Goal: Feedback & Contribution: Leave review/rating

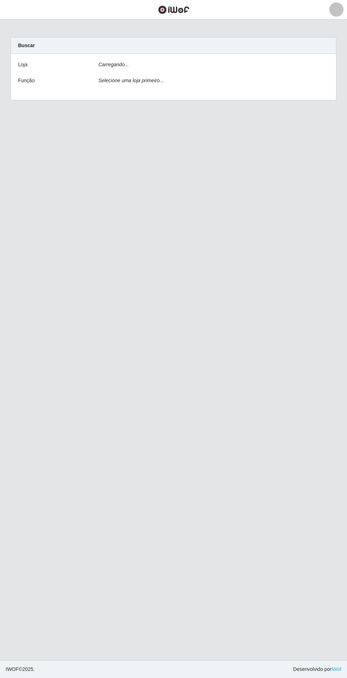
click at [314, 71] on div "Carregando..." at bounding box center [213, 66] width 241 height 10
click at [302, 73] on select "[Selecione...] Atacado Vem - Loja 31 [GEOGRAPHIC_DATA]" at bounding box center [213, 67] width 231 height 12
select select "437"
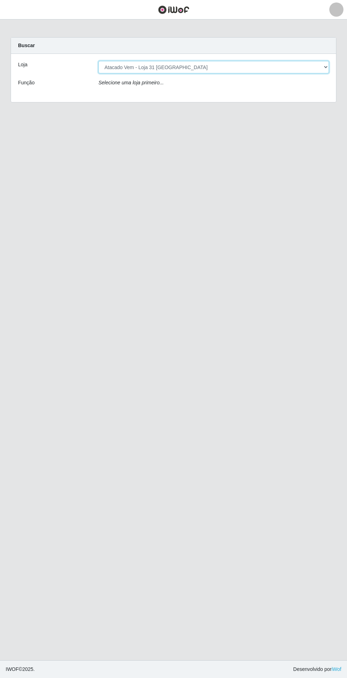
click at [98, 61] on select "[Selecione...] Atacado Vem - Loja 31 [GEOGRAPHIC_DATA]" at bounding box center [213, 67] width 231 height 12
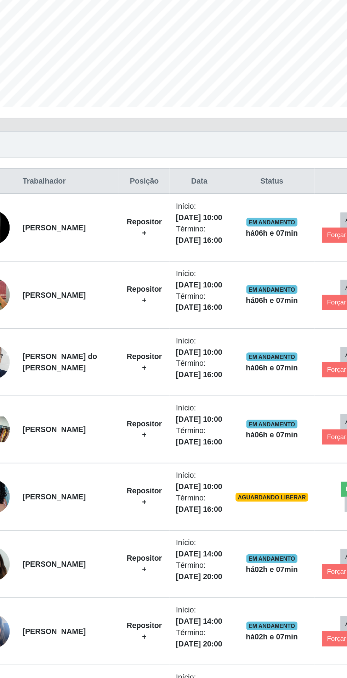
scroll to position [12, 0]
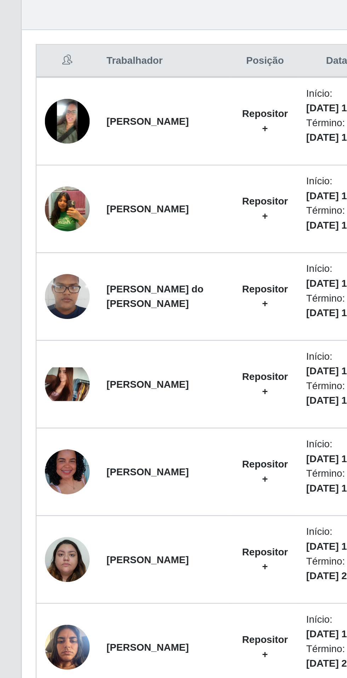
click at [35, 492] on img at bounding box center [34, 497] width 23 height 40
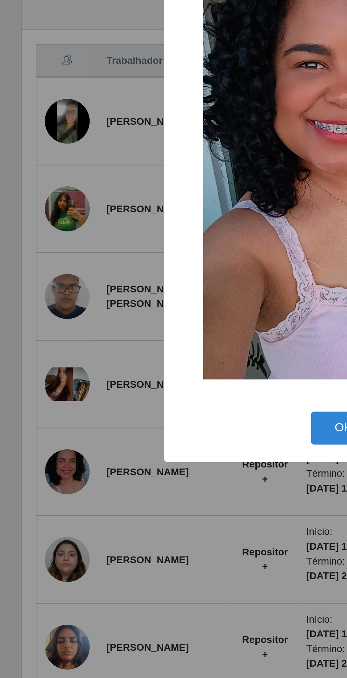
click at [97, 565] on div "× OK Cancel" at bounding box center [173, 339] width 347 height 678
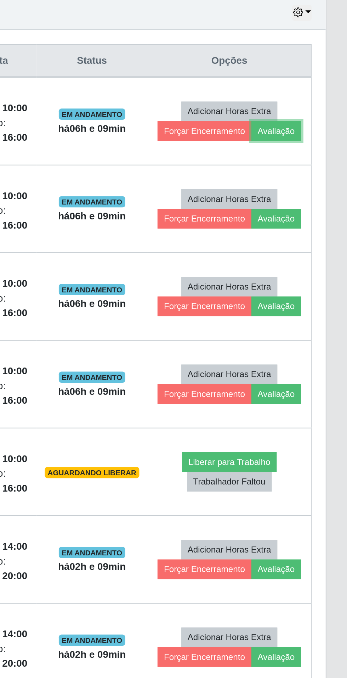
click at [313, 324] on button "Avaliação" at bounding box center [311, 326] width 25 height 10
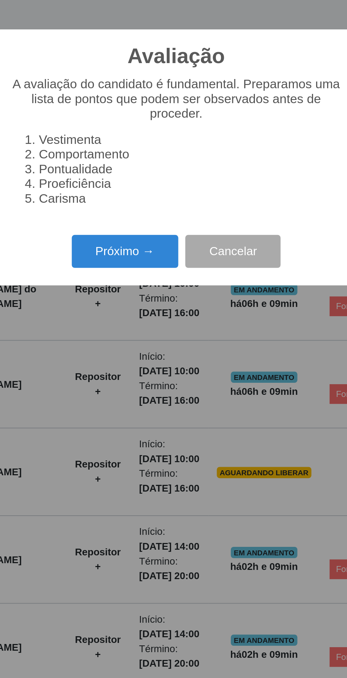
click at [148, 395] on button "Próximo →" at bounding box center [148, 386] width 54 height 17
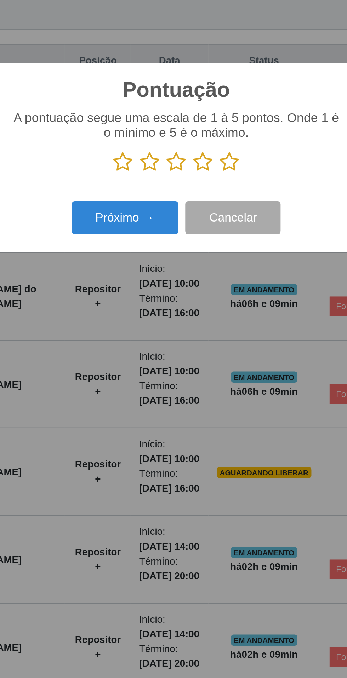
click at [201, 346] on icon at bounding box center [201, 341] width 10 height 11
click at [196, 346] on input "radio" at bounding box center [196, 346] width 0 height 0
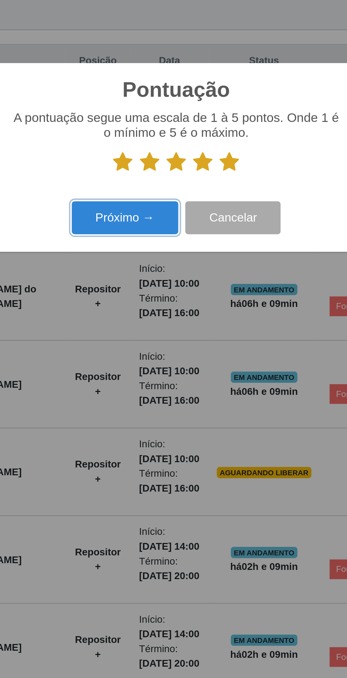
click at [148, 378] on button "Próximo →" at bounding box center [148, 369] width 54 height 17
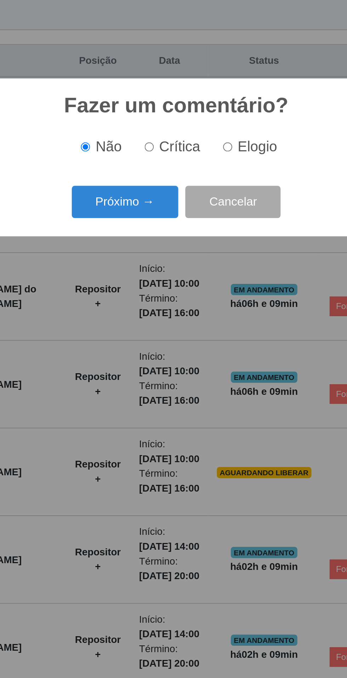
click at [143, 370] on button "Próximo →" at bounding box center [148, 361] width 54 height 17
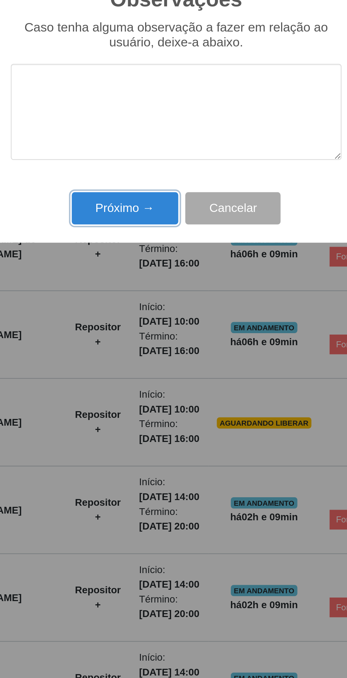
click at [138, 384] on button "Próximo →" at bounding box center [148, 389] width 54 height 17
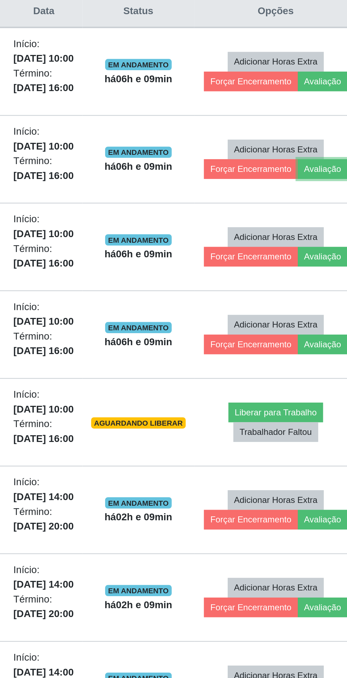
click at [313, 369] on button "Avaliação" at bounding box center [311, 370] width 25 height 10
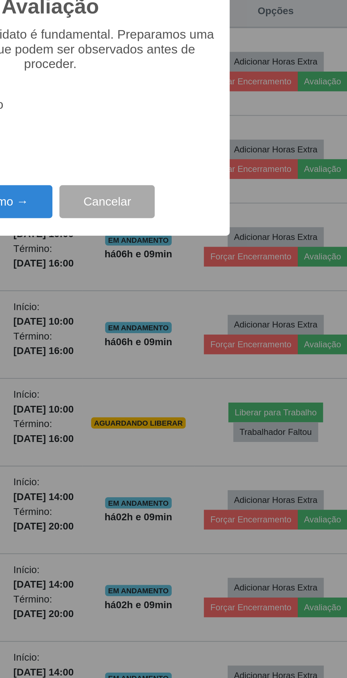
click at [165, 382] on button "Próximo →" at bounding box center [148, 386] width 54 height 17
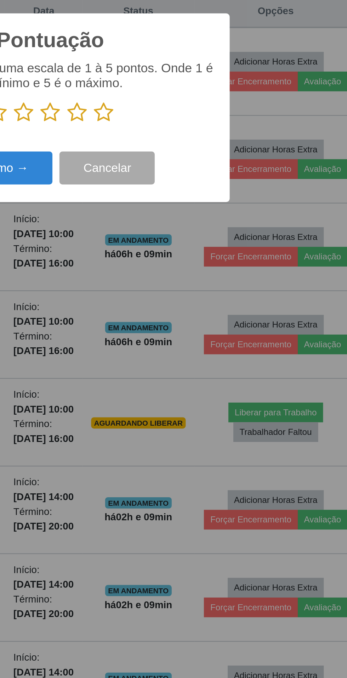
click at [202, 336] on icon at bounding box center [201, 341] width 10 height 11
click at [196, 346] on input "radio" at bounding box center [196, 346] width 0 height 0
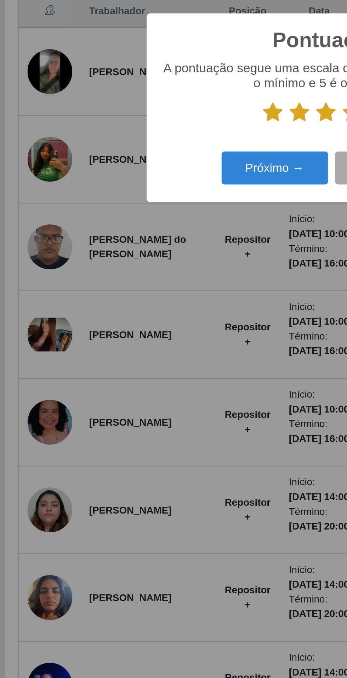
click at [147, 338] on icon at bounding box center [147, 341] width 10 height 11
click at [142, 346] on input "radio" at bounding box center [142, 346] width 0 height 0
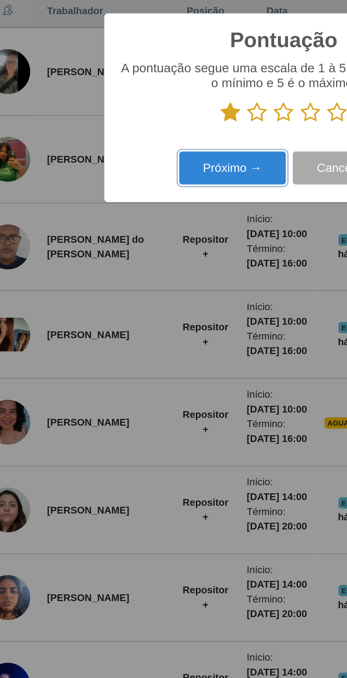
click at [152, 366] on button "Próximo →" at bounding box center [148, 369] width 54 height 17
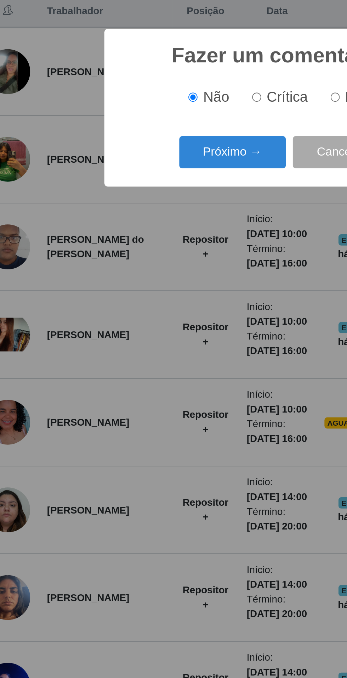
click at [159, 362] on button "Próximo →" at bounding box center [148, 361] width 54 height 17
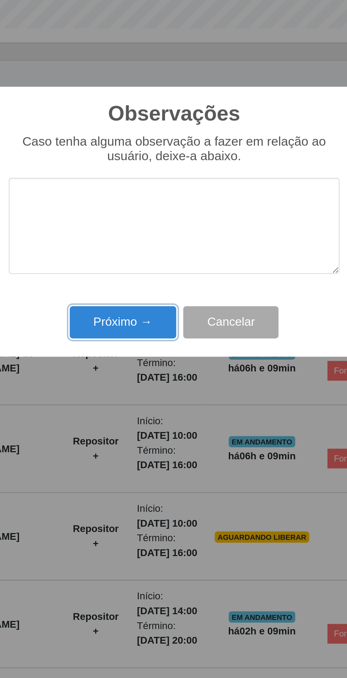
click at [155, 388] on button "Próximo →" at bounding box center [148, 389] width 54 height 17
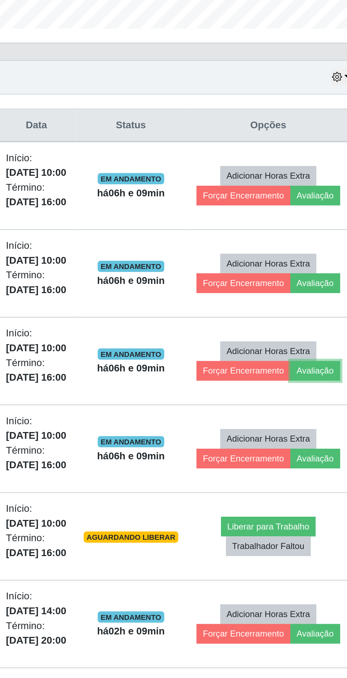
click at [310, 413] on button "Avaliação" at bounding box center [311, 414] width 25 height 10
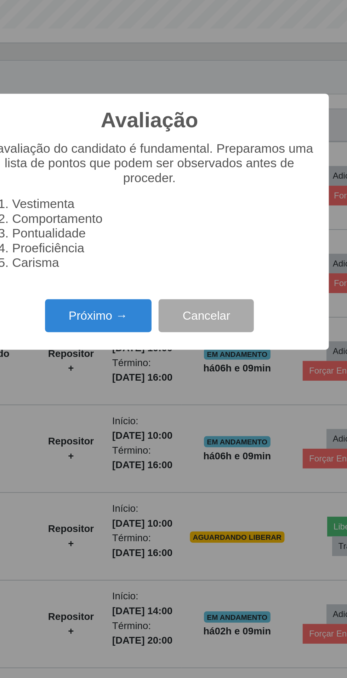
click at [143, 388] on button "Próximo →" at bounding box center [148, 386] width 54 height 17
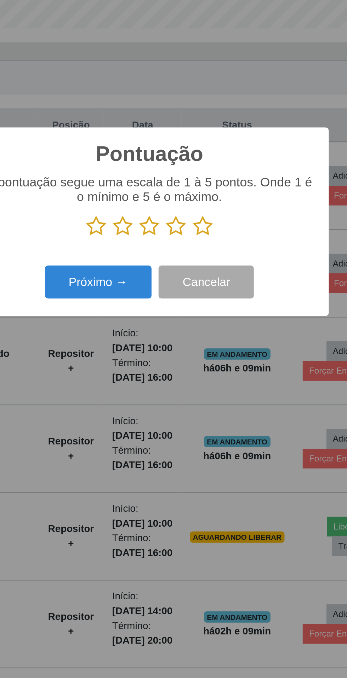
click at [203, 338] on icon at bounding box center [201, 341] width 10 height 11
click at [196, 346] on input "radio" at bounding box center [196, 346] width 0 height 0
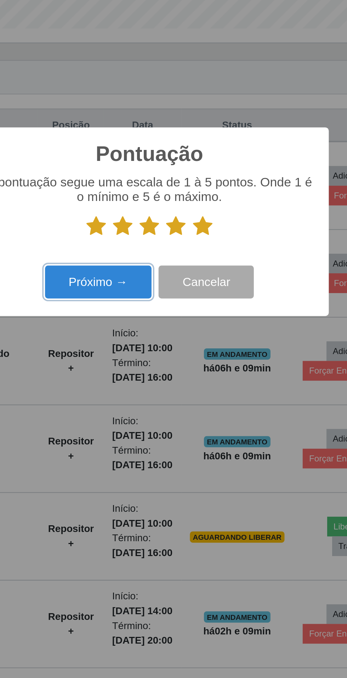
click at [148, 366] on button "Próximo →" at bounding box center [148, 369] width 54 height 17
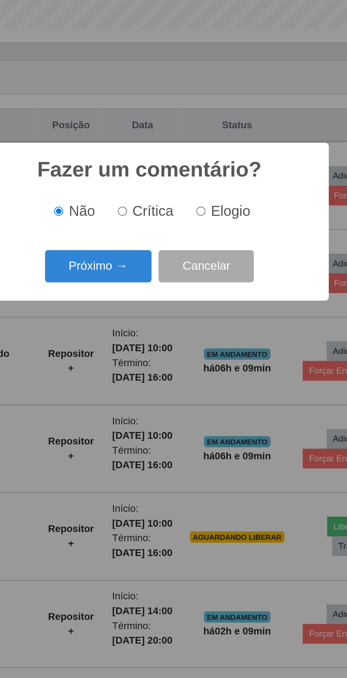
click at [147, 363] on button "Próximo →" at bounding box center [148, 361] width 54 height 17
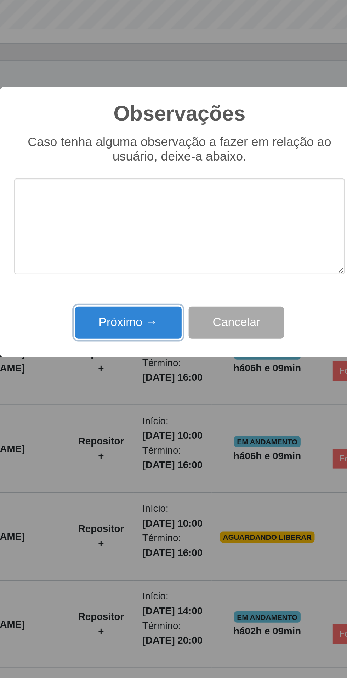
click at [143, 386] on button "Próximo →" at bounding box center [148, 389] width 54 height 17
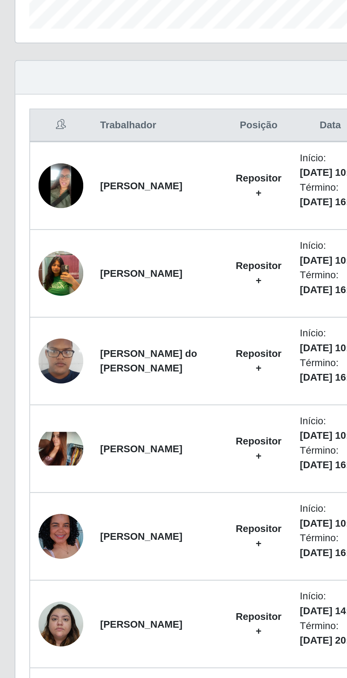
click at [32, 451] on img at bounding box center [34, 453] width 23 height 17
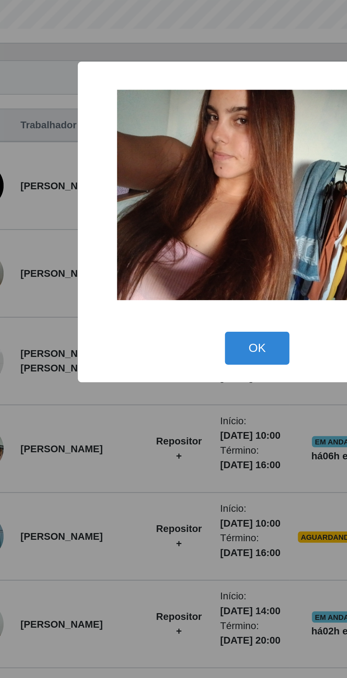
click at [123, 461] on div "× OK Cancel" at bounding box center [173, 339] width 347 height 678
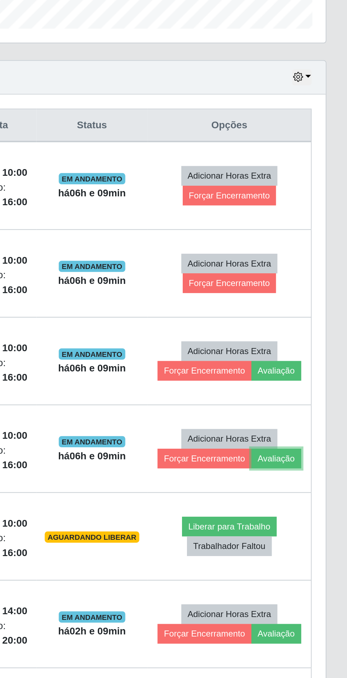
click at [312, 453] on button "Avaliação" at bounding box center [311, 458] width 25 height 10
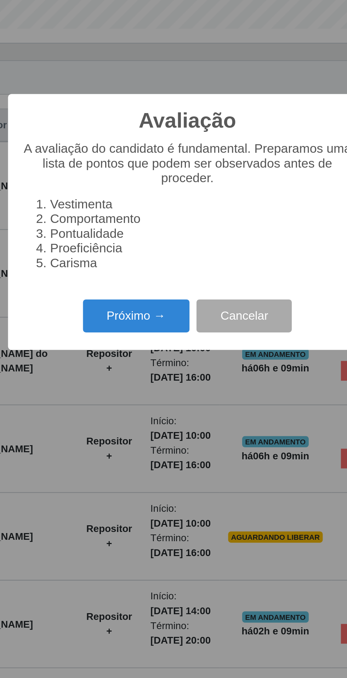
click at [146, 387] on button "Próximo →" at bounding box center [148, 386] width 54 height 17
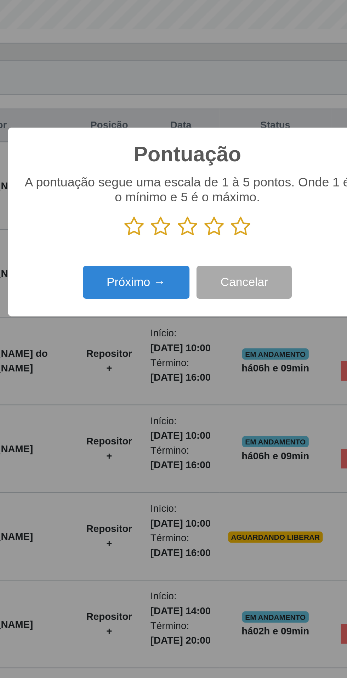
click at [203, 339] on icon at bounding box center [201, 341] width 10 height 11
click at [196, 346] on input "radio" at bounding box center [196, 346] width 0 height 0
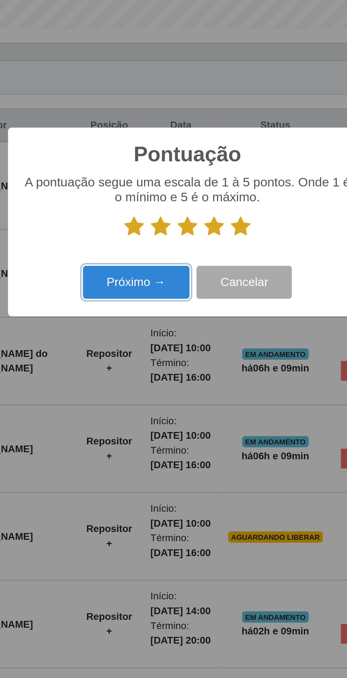
click at [155, 364] on button "Próximo →" at bounding box center [148, 369] width 54 height 17
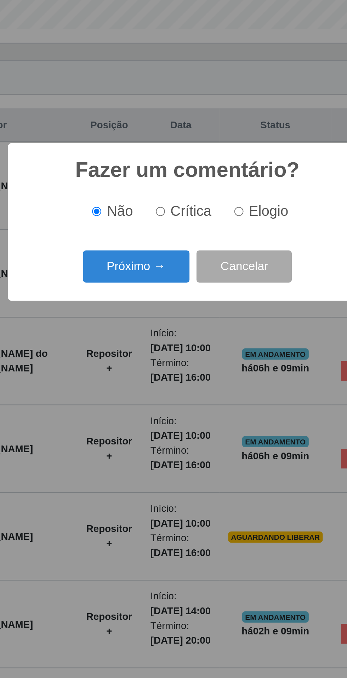
click at [147, 357] on button "Próximo →" at bounding box center [148, 361] width 54 height 17
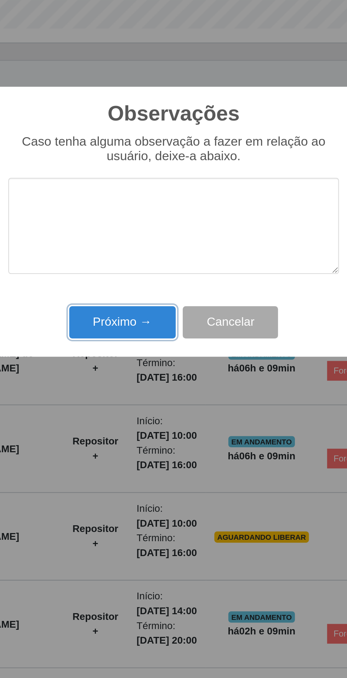
click at [145, 386] on button "Próximo →" at bounding box center [148, 389] width 54 height 17
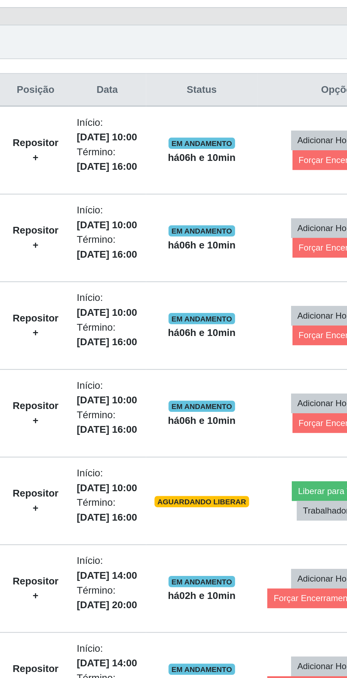
scroll to position [23, 0]
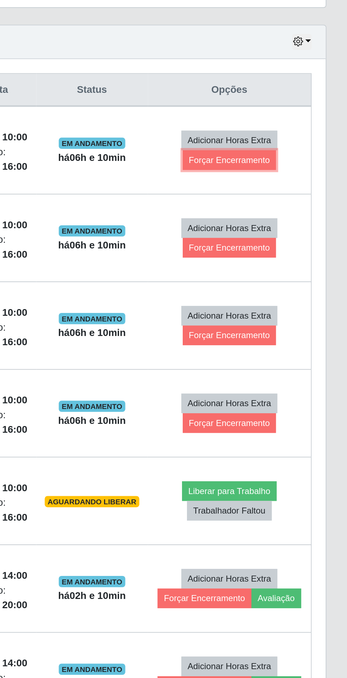
click at [298, 316] on button "Forçar Encerramento" at bounding box center [287, 315] width 47 height 10
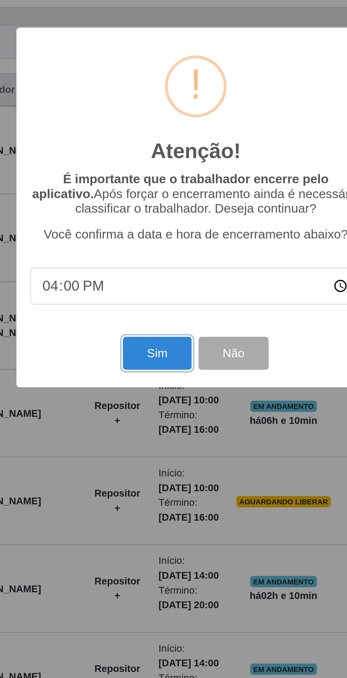
click at [148, 412] on button "Sim" at bounding box center [154, 412] width 34 height 17
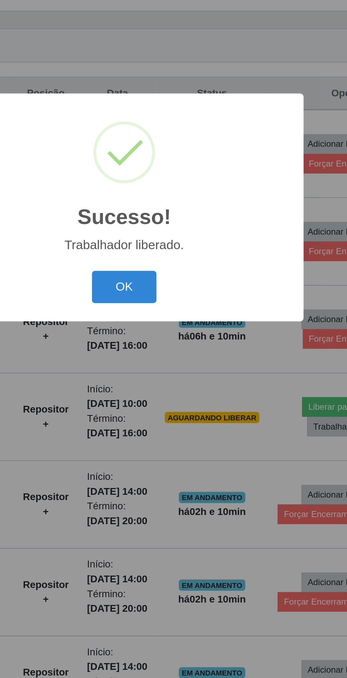
click at [177, 382] on button "OK" at bounding box center [173, 379] width 33 height 17
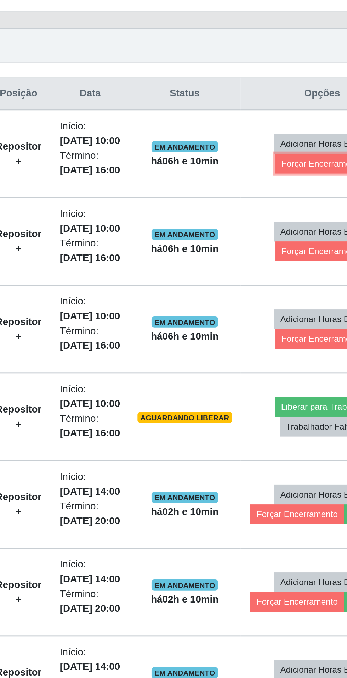
click at [278, 314] on button "Forçar Encerramento" at bounding box center [287, 317] width 47 height 10
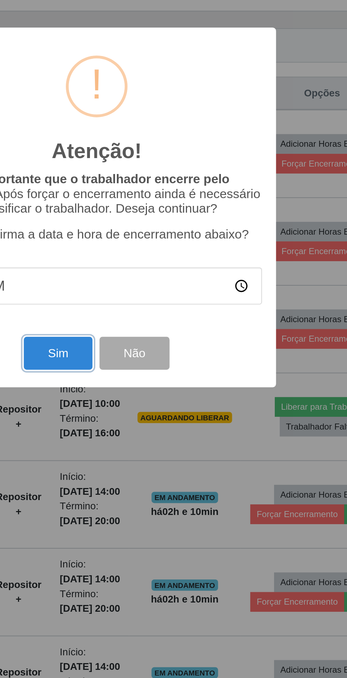
click at [147, 410] on button "Sim" at bounding box center [154, 412] width 34 height 17
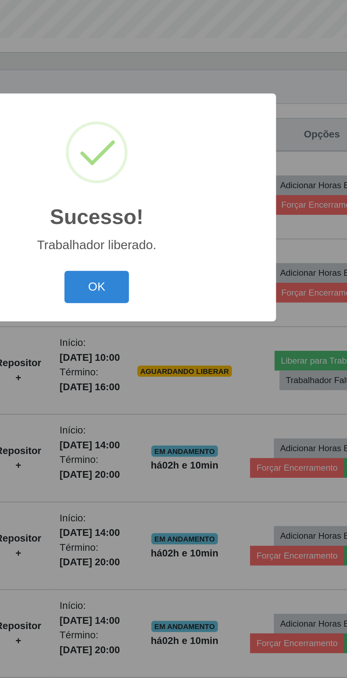
click at [179, 381] on button "OK" at bounding box center [173, 379] width 33 height 17
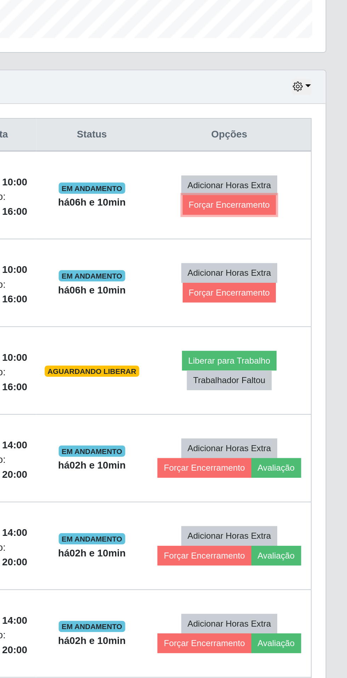
click at [295, 333] on button "Forçar Encerramento" at bounding box center [287, 338] width 47 height 10
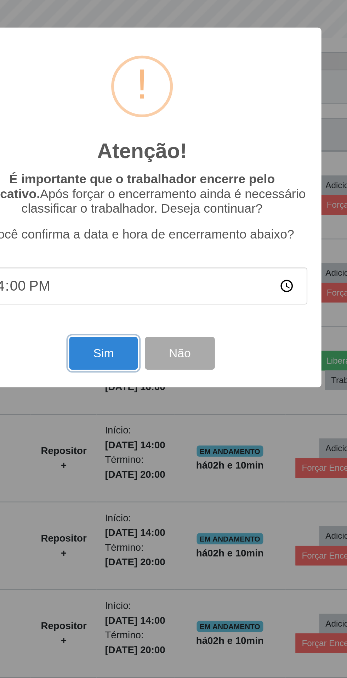
click at [146, 414] on button "Sim" at bounding box center [154, 412] width 34 height 17
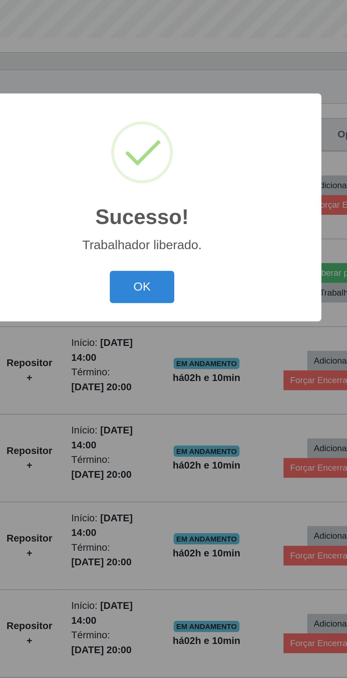
click at [173, 377] on button "OK" at bounding box center [173, 379] width 33 height 17
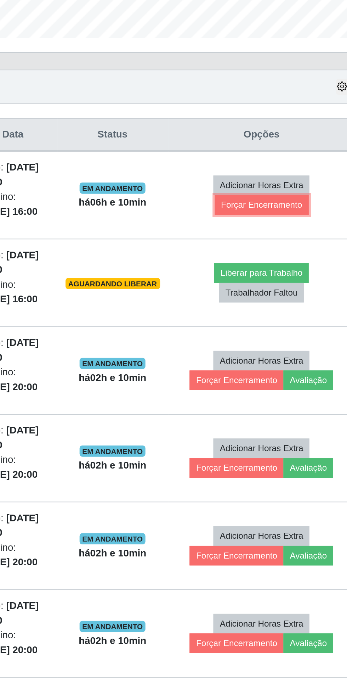
click at [293, 333] on button "Forçar Encerramento" at bounding box center [281, 338] width 47 height 10
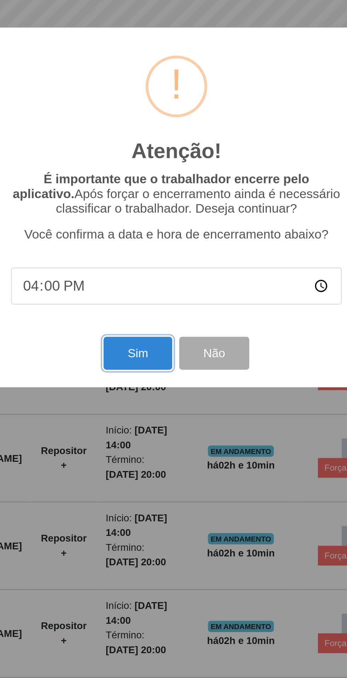
click at [143, 411] on button "Sim" at bounding box center [154, 412] width 34 height 17
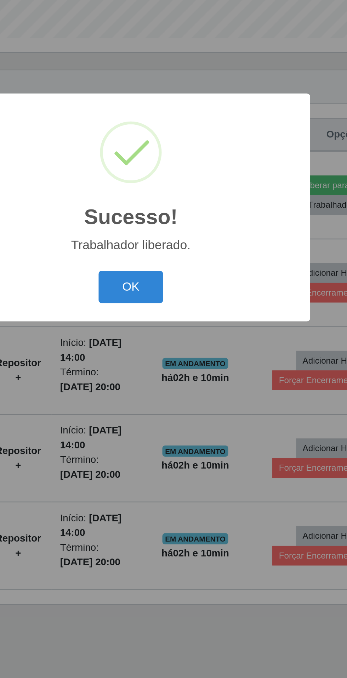
click at [174, 381] on button "OK" at bounding box center [173, 379] width 33 height 17
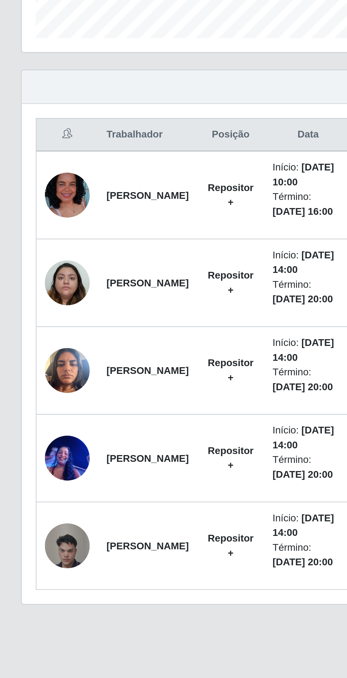
click at [26, 312] on img at bounding box center [34, 332] width 23 height 40
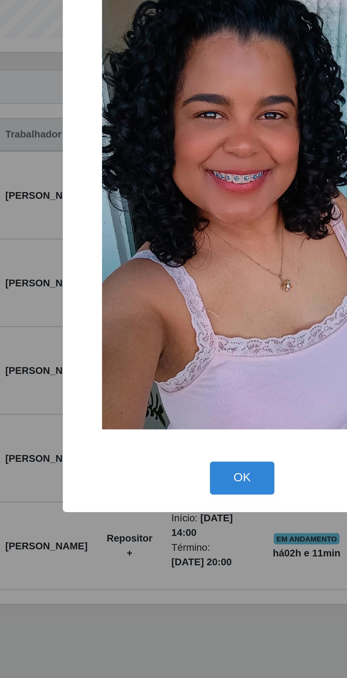
click at [64, 358] on div "× OK Cancel" at bounding box center [173, 339] width 347 height 678
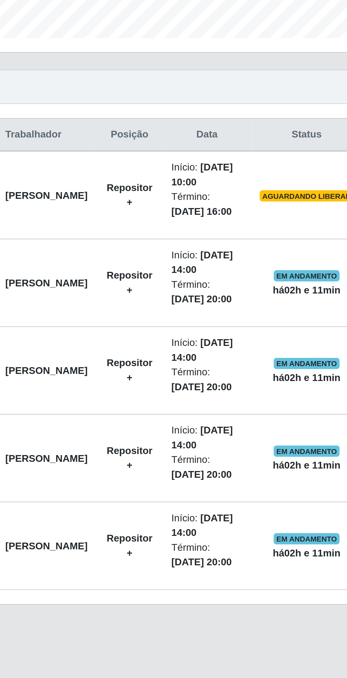
click at [69, 374] on strong "[PERSON_NAME]" at bounding box center [74, 377] width 41 height 6
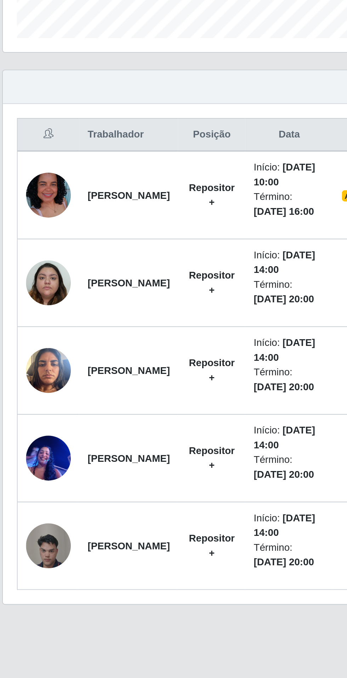
click at [44, 312] on img at bounding box center [34, 332] width 23 height 40
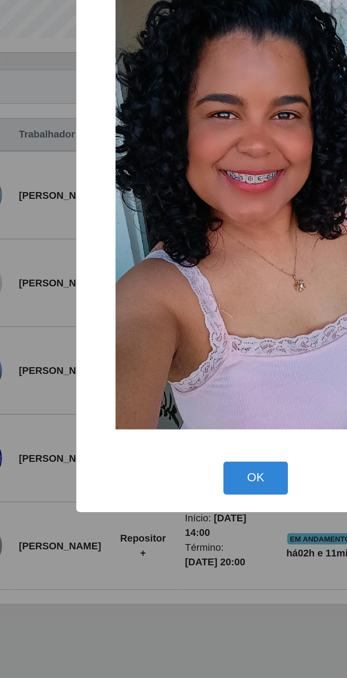
click at [67, 388] on div "× OK Cancel" at bounding box center [173, 339] width 347 height 678
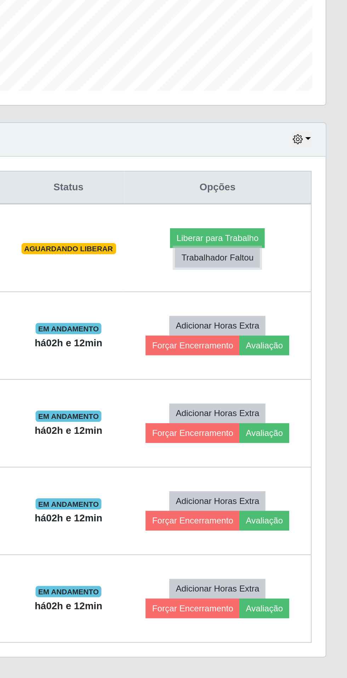
click at [296, 333] on button "Trabalhador Faltou" at bounding box center [281, 338] width 43 height 10
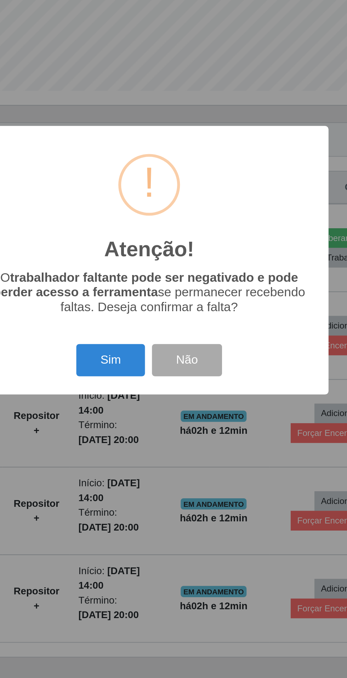
click at [153, 386] on button "Sim" at bounding box center [154, 389] width 34 height 17
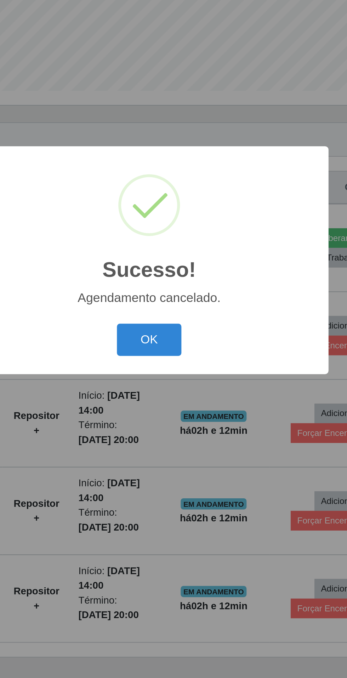
click at [177, 379] on button "OK" at bounding box center [173, 379] width 33 height 17
